Goal: Browse casually

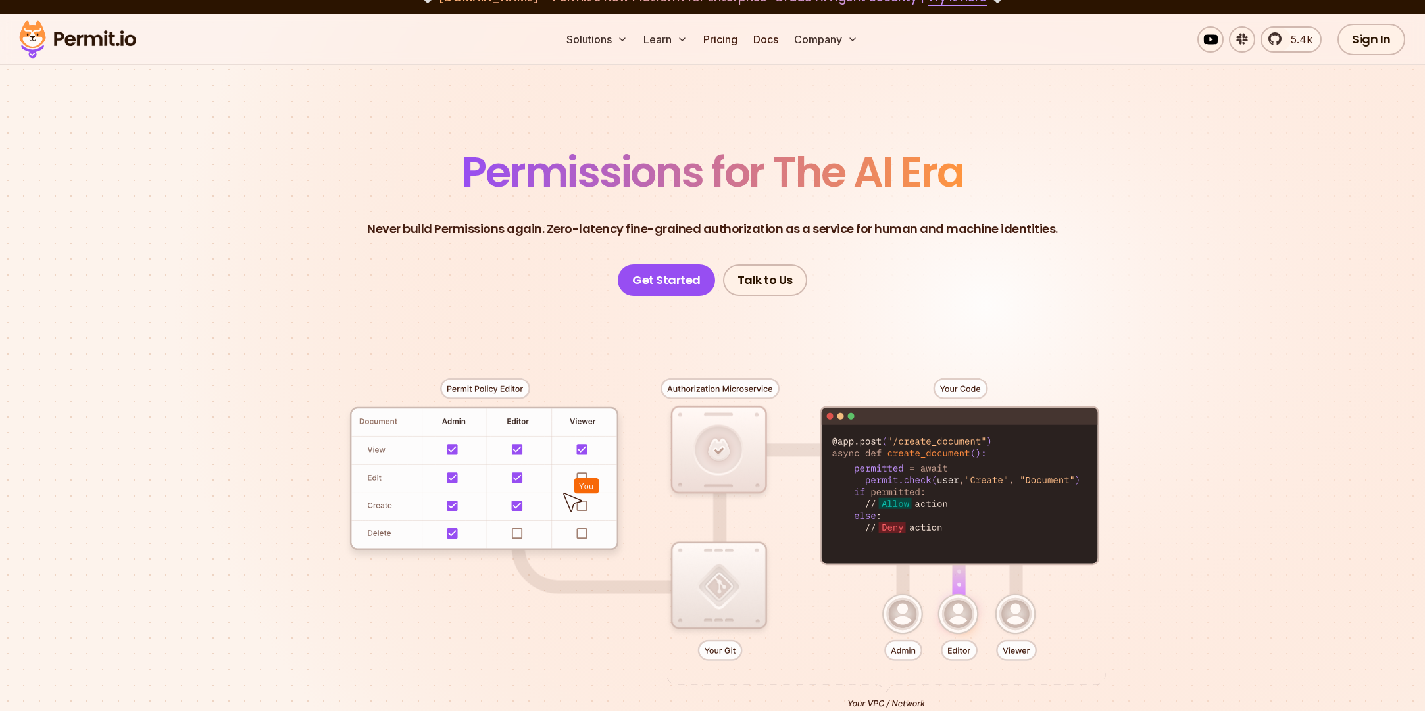
scroll to position [158, 0]
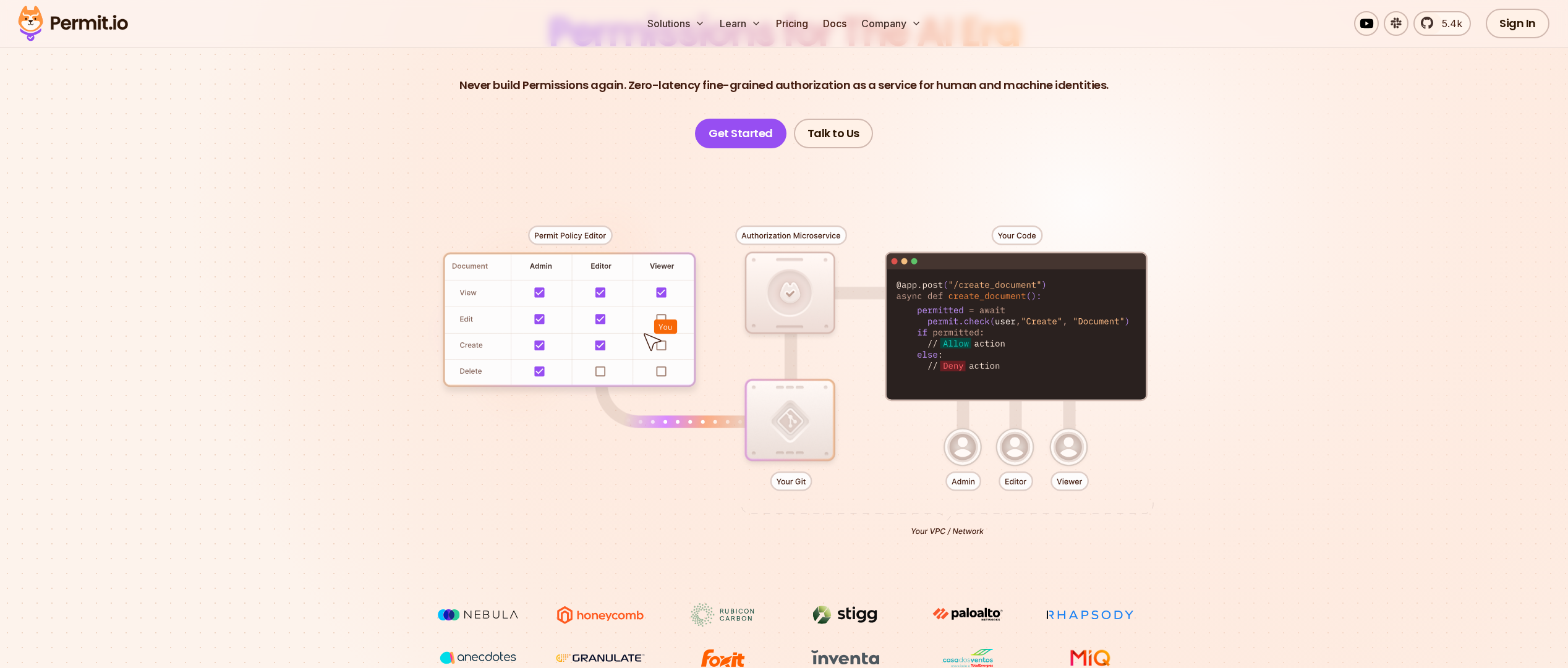
click at [1339, 125] on section "Permissions for The AI Era Never build Permissions again. Zero-latency fine-gra…" at bounding box center [784, 291] width 1568 height 816
